Goal: Transaction & Acquisition: Purchase product/service

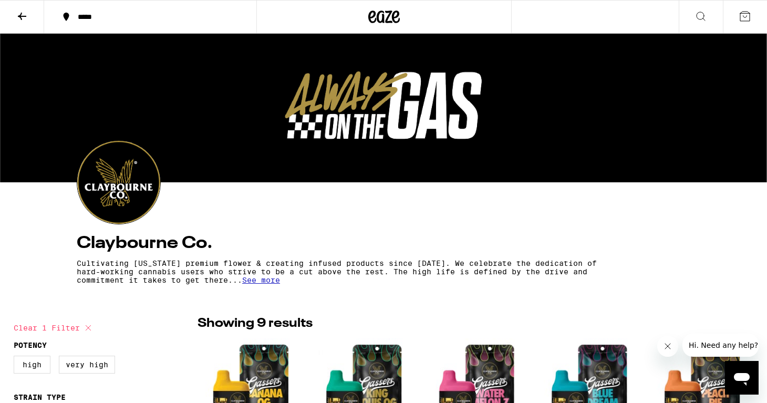
click at [18, 15] on icon at bounding box center [22, 16] width 8 height 7
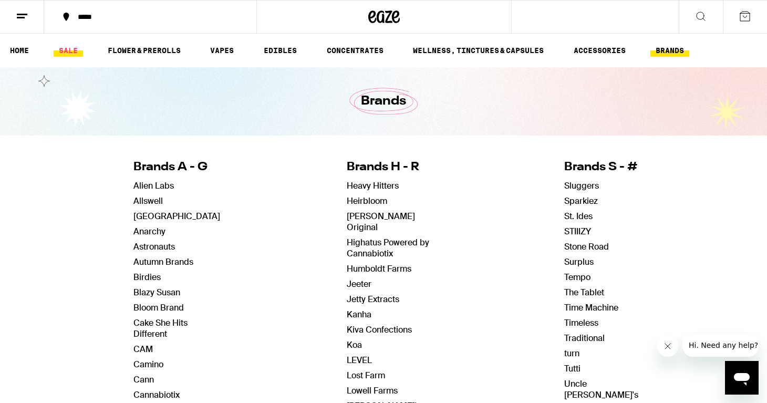
click at [74, 48] on link "SALE" at bounding box center [68, 50] width 29 height 13
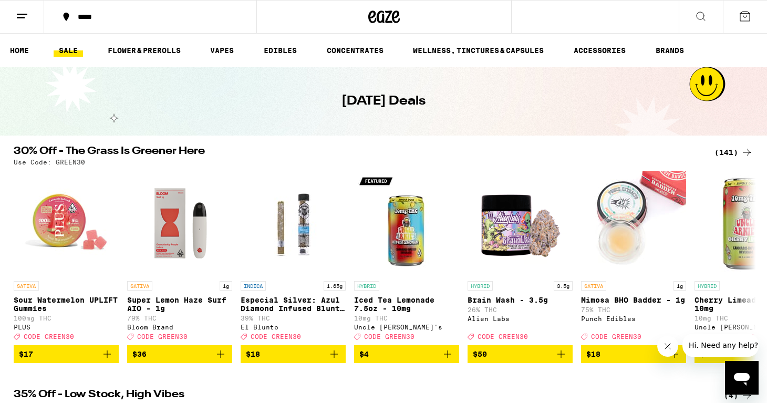
click at [726, 154] on div "(141)" at bounding box center [734, 152] width 39 height 13
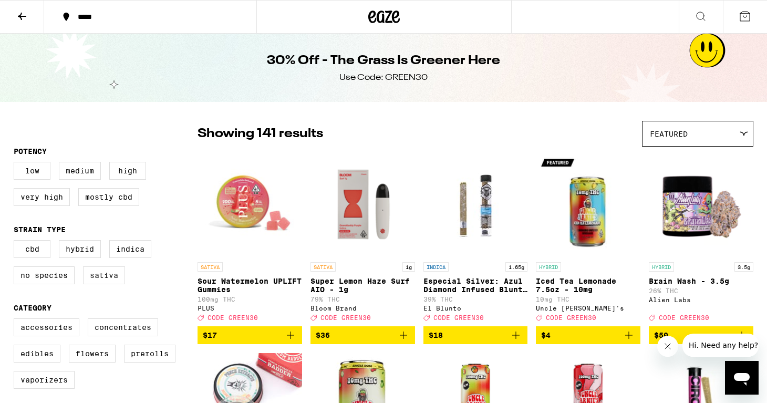
click at [110, 281] on label "Sativa" at bounding box center [104, 275] width 42 height 18
click at [16, 242] on input "Sativa" at bounding box center [16, 242] width 1 height 1
checkbox input "true"
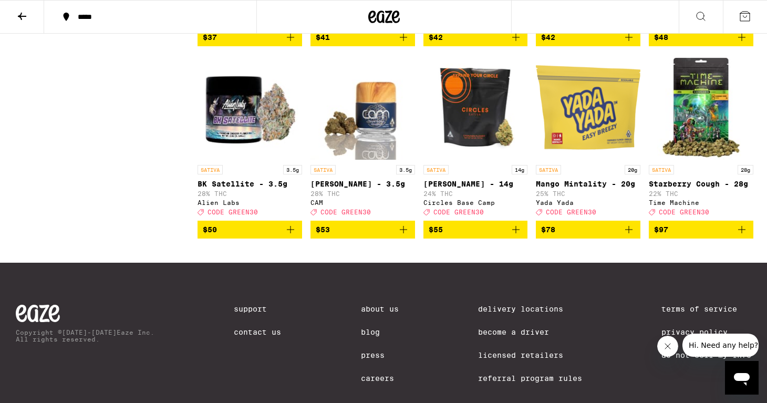
scroll to position [1686, 0]
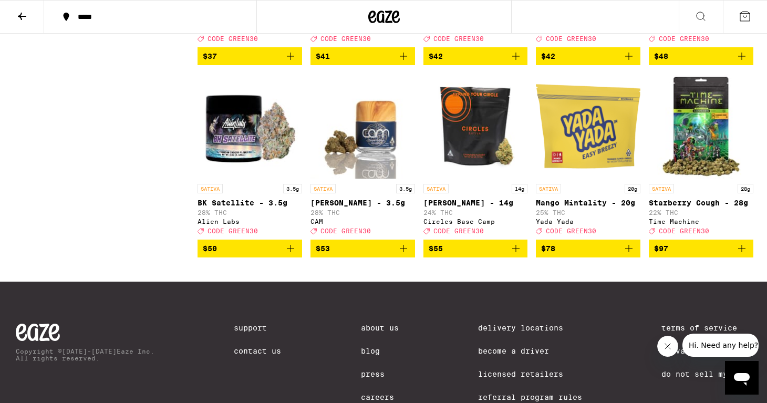
click at [385, 176] on img "Open page for Jack Herer - 3.5g from CAM" at bounding box center [363, 126] width 105 height 105
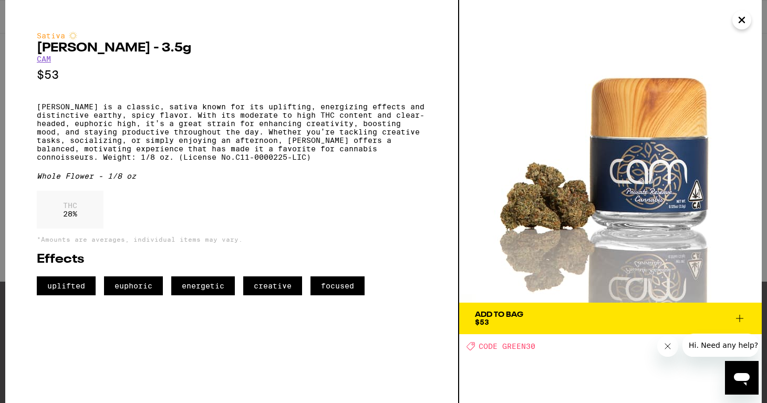
click at [576, 313] on span "Add To Bag $53" at bounding box center [610, 318] width 271 height 15
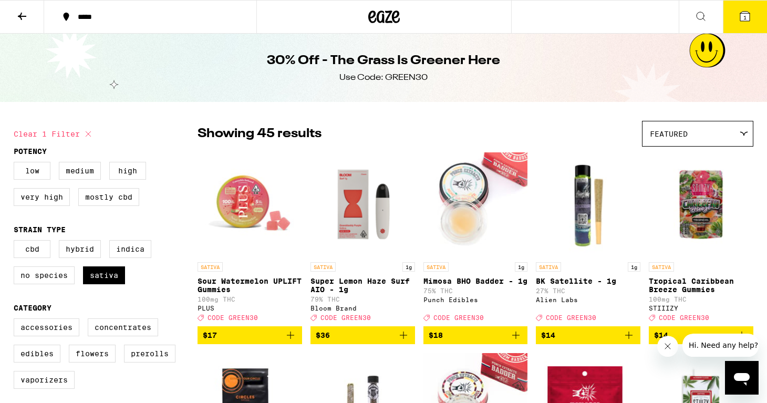
click at [20, 13] on icon at bounding box center [22, 16] width 13 height 13
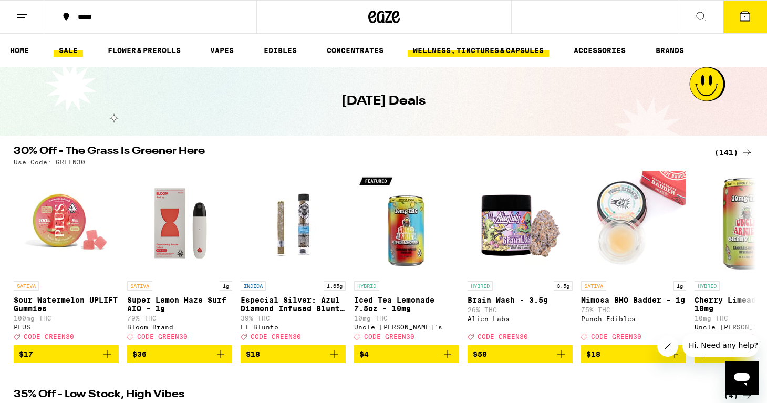
click at [470, 45] on link "WELLNESS, TINCTURES & CAPSULES" at bounding box center [478, 50] width 141 height 13
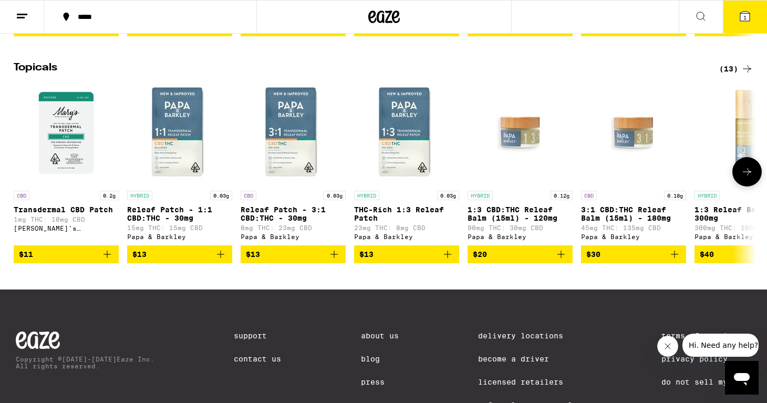
scroll to position [1064, 0]
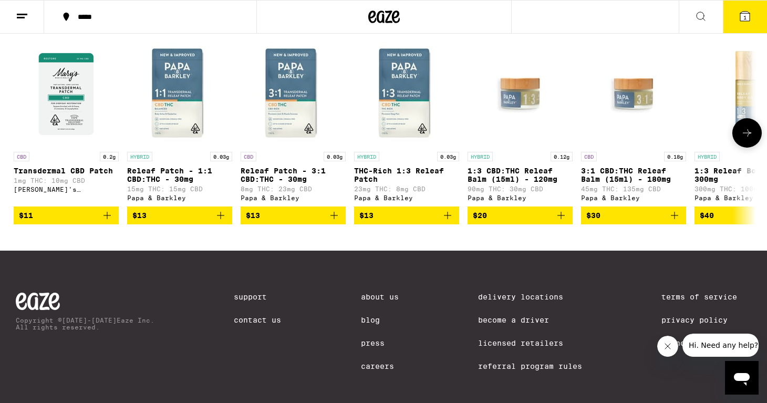
click at [635, 147] on img "Open page for 3:1 CBD:THC Releaf Balm (15ml) - 180mg from Papa & Barkley" at bounding box center [633, 94] width 105 height 105
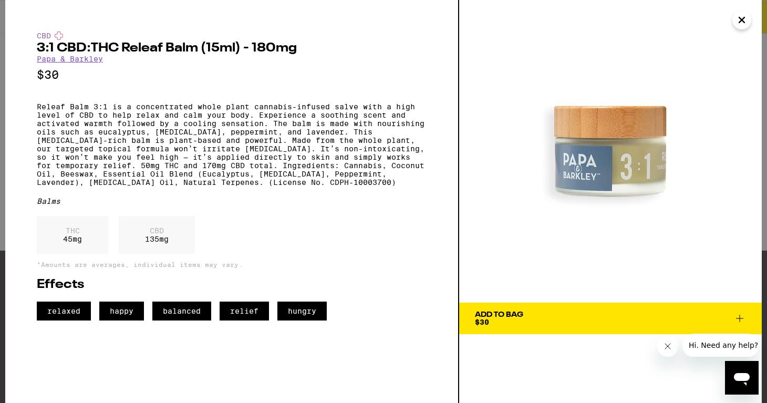
click at [741, 17] on icon "Close" at bounding box center [742, 20] width 13 height 16
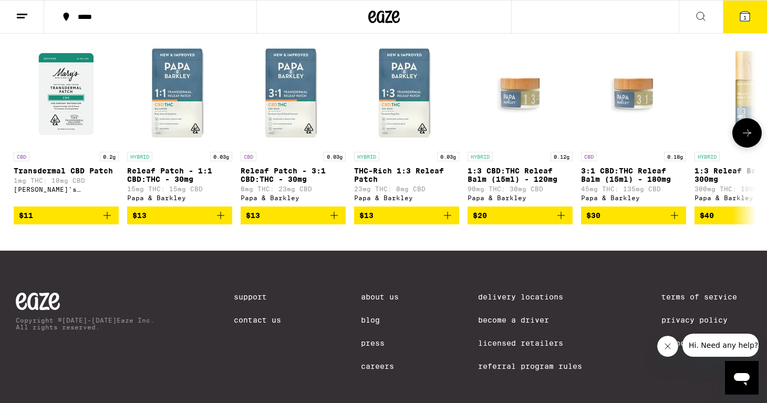
click at [508, 147] on img "Open page for 1:3 CBD:THC Releaf Balm (15ml) - 120mg from Papa & Barkley" at bounding box center [520, 94] width 105 height 105
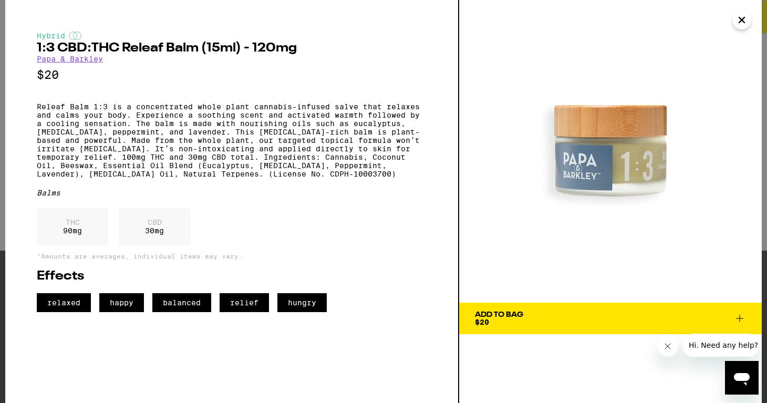
click at [744, 22] on icon "Close" at bounding box center [741, 19] width 5 height 5
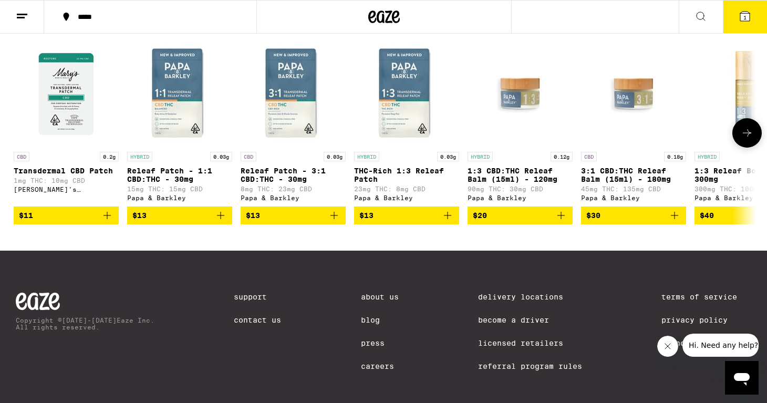
click at [625, 123] on img "Open page for 3:1 CBD:THC Releaf Balm (15ml) - 180mg from Papa & Barkley" at bounding box center [633, 94] width 105 height 105
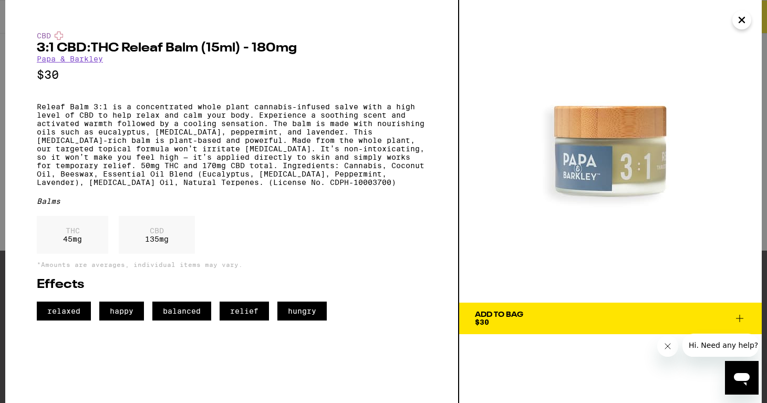
click at [614, 318] on span "Add To Bag $30" at bounding box center [610, 318] width 271 height 15
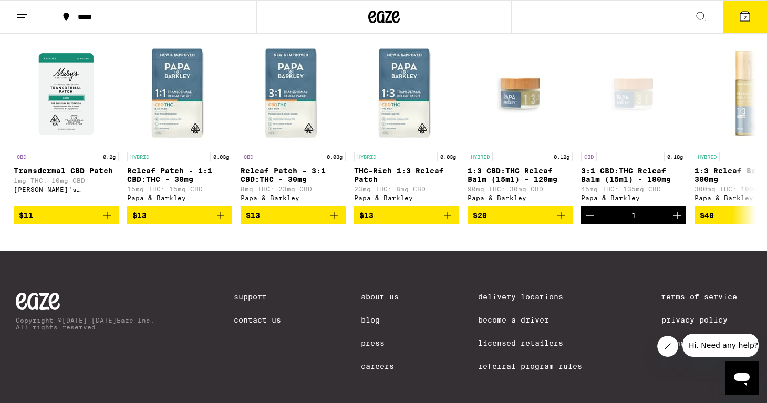
click at [746, 12] on icon at bounding box center [745, 16] width 9 height 9
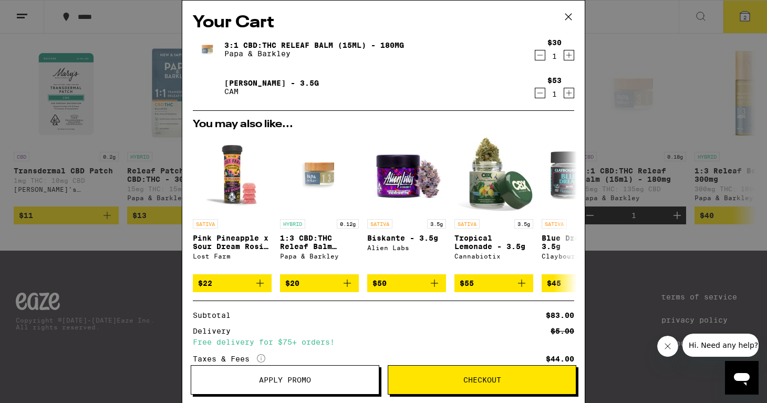
click at [301, 381] on span "Apply Promo" at bounding box center [285, 379] width 52 height 7
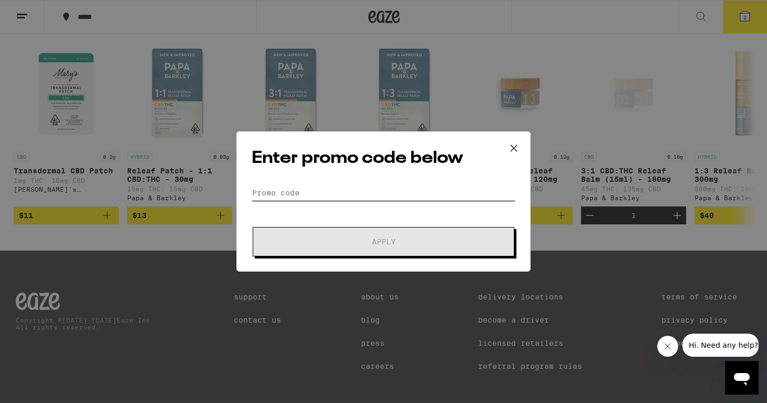
click at [286, 189] on input "Promo Code" at bounding box center [384, 193] width 264 height 16
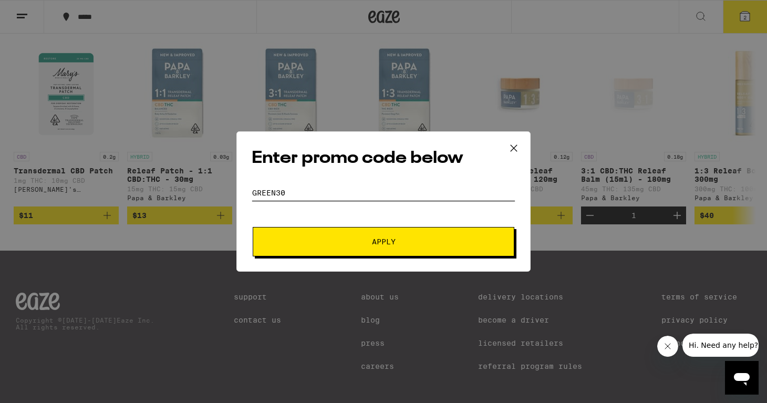
type input "GREEN30"
click at [253, 227] on button "Apply" at bounding box center [384, 241] width 262 height 29
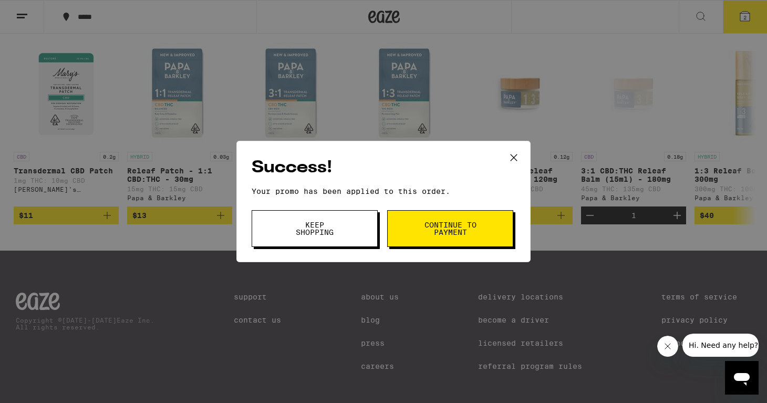
click at [449, 232] on span "Continue to payment" at bounding box center [451, 228] width 54 height 15
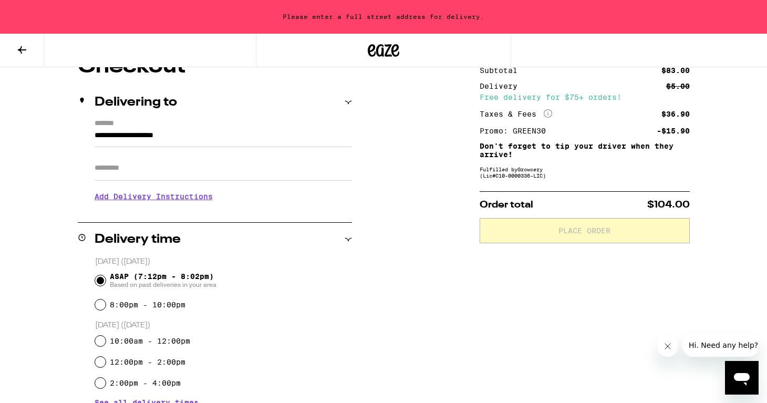
scroll to position [46, 0]
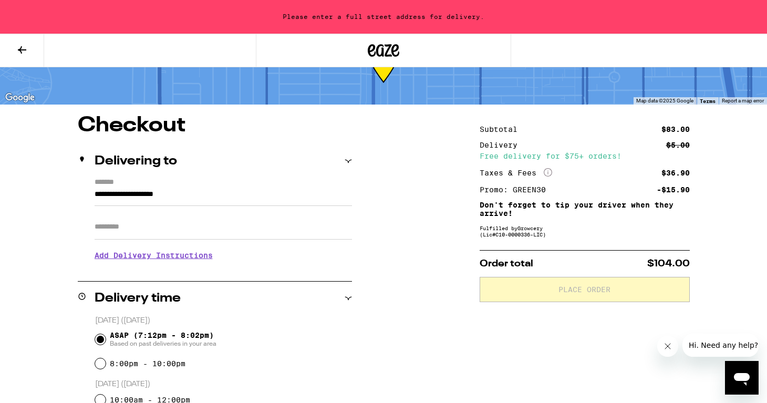
click at [190, 192] on input "**********" at bounding box center [224, 197] width 258 height 18
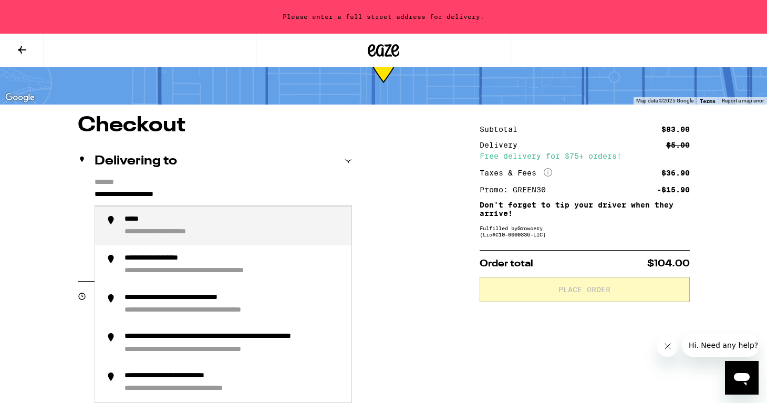
click at [150, 194] on input "**********" at bounding box center [224, 197] width 258 height 18
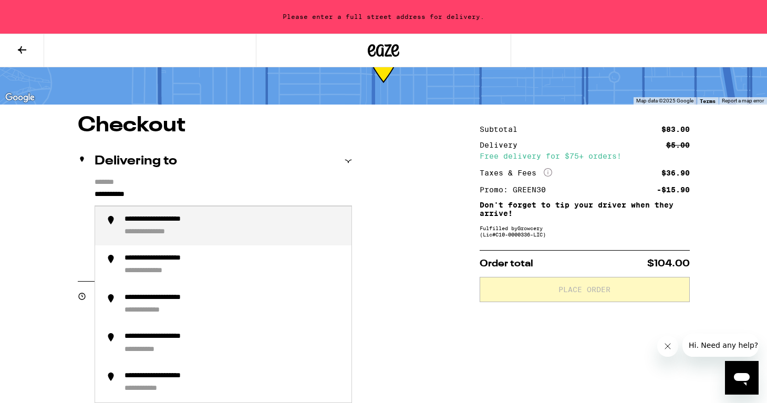
click at [176, 227] on div "**********" at bounding box center [234, 226] width 219 height 23
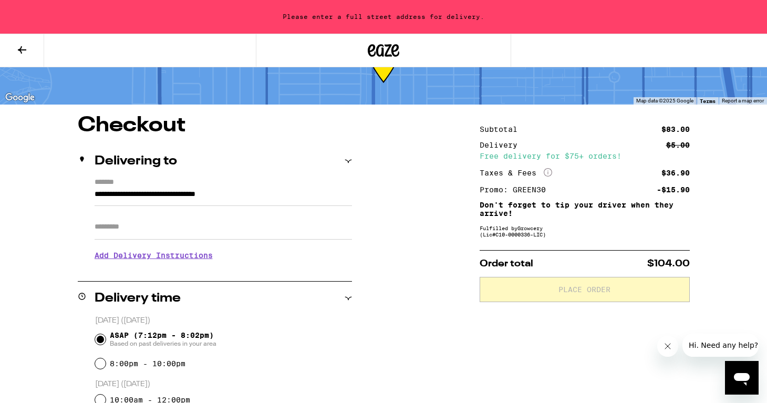
type input "**********"
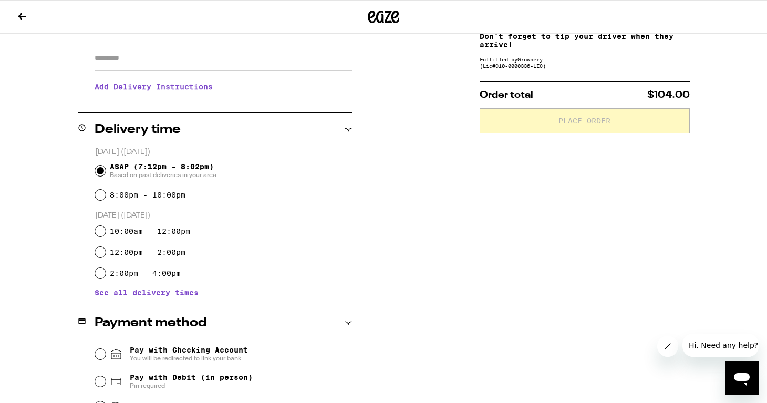
scroll to position [317, 0]
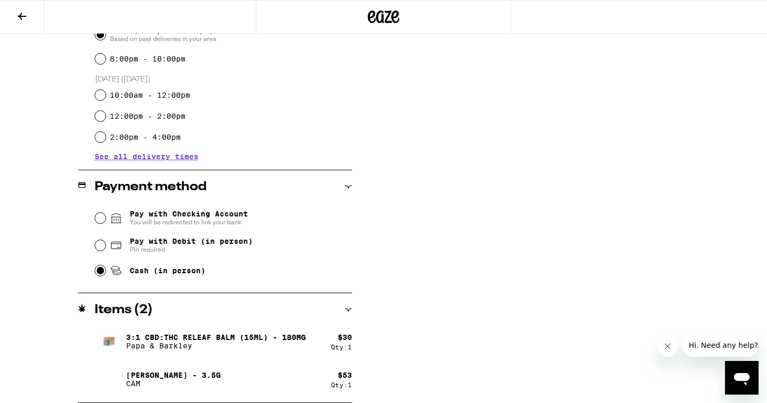
click at [100, 274] on input "Cash (in person)" at bounding box center [100, 270] width 11 height 11
radio input "true"
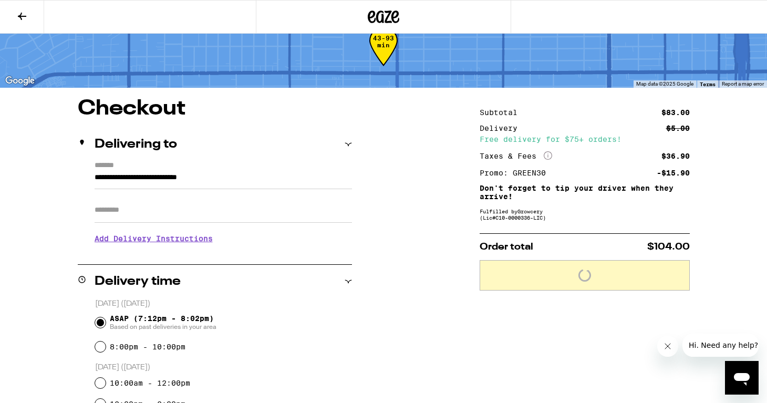
scroll to position [0, 0]
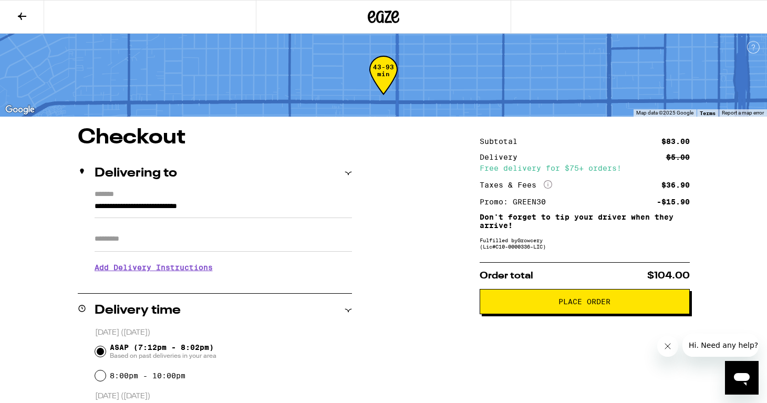
click at [572, 305] on span "Place Order" at bounding box center [585, 301] width 52 height 7
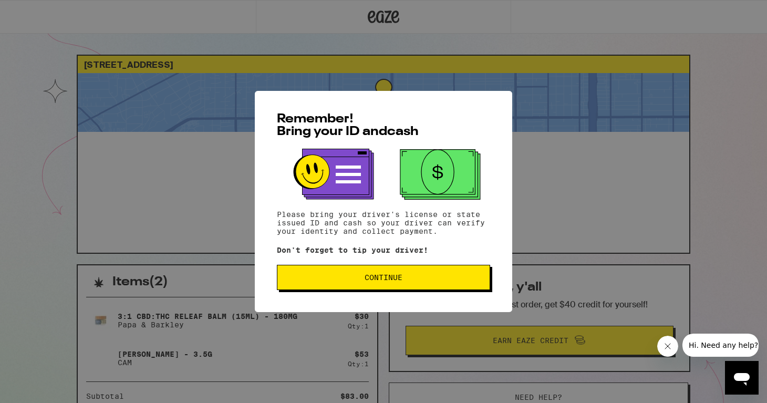
click at [394, 281] on span "Continue" at bounding box center [384, 277] width 38 height 7
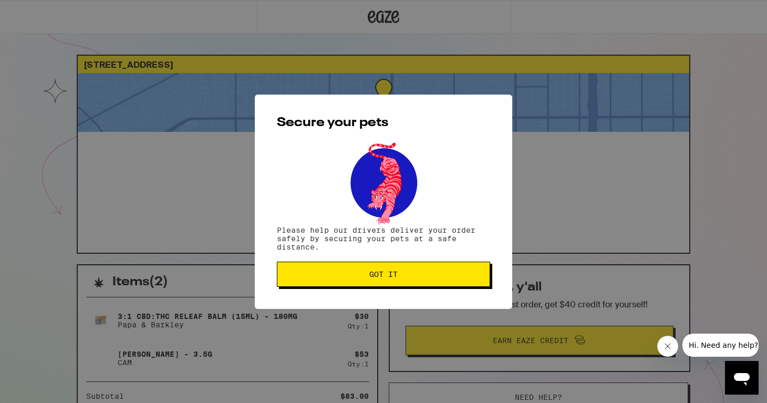
click at [394, 282] on button "Got it" at bounding box center [383, 274] width 213 height 25
